Goal: Transaction & Acquisition: Purchase product/service

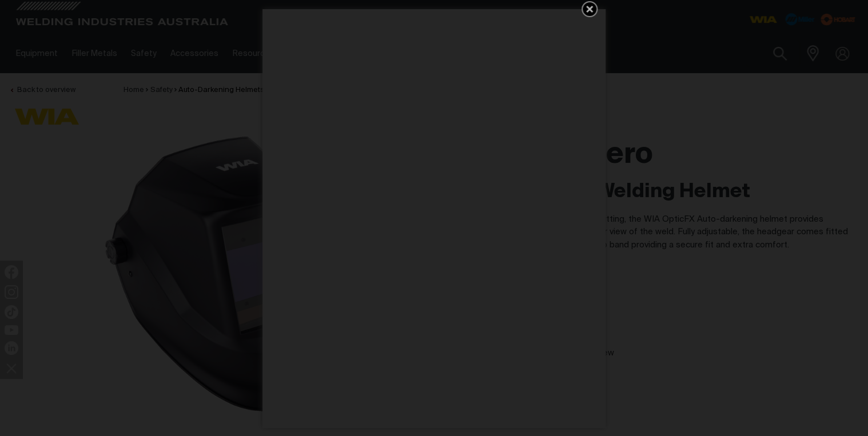
click at [589, 10] on icon "Get 5 WIA Welding Guides Free!" at bounding box center [590, 9] width 14 height 14
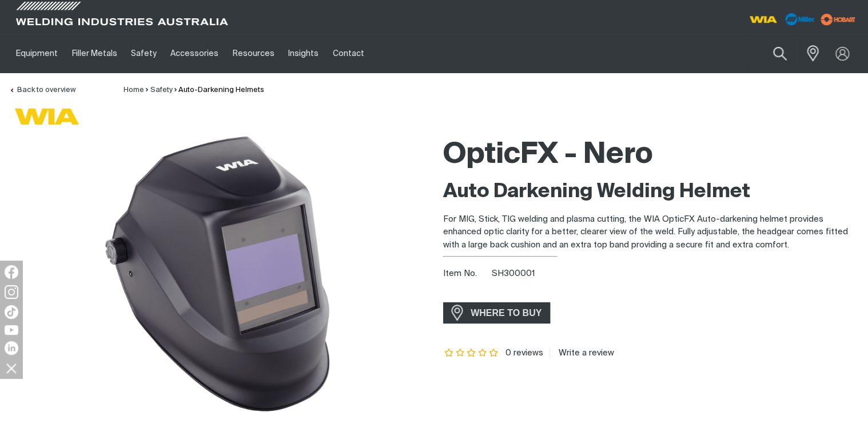
click at [779, 348] on article "0 reviews Write a review" at bounding box center [651, 353] width 416 height 10
click at [787, 62] on button "Search products" at bounding box center [780, 54] width 46 height 33
click at [714, 55] on input "Search" at bounding box center [711, 54] width 176 height 26
paste input "PM200"
type input "PM200"
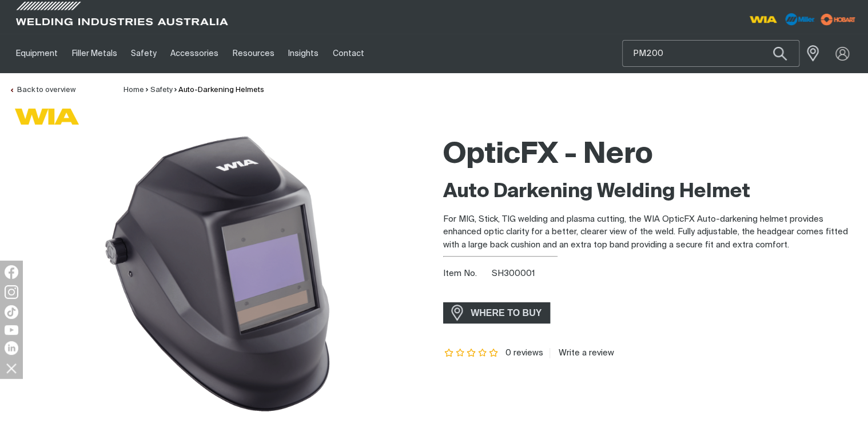
click at [760, 40] on button "Search products" at bounding box center [779, 53] width 39 height 27
